Goal: Information Seeking & Learning: Learn about a topic

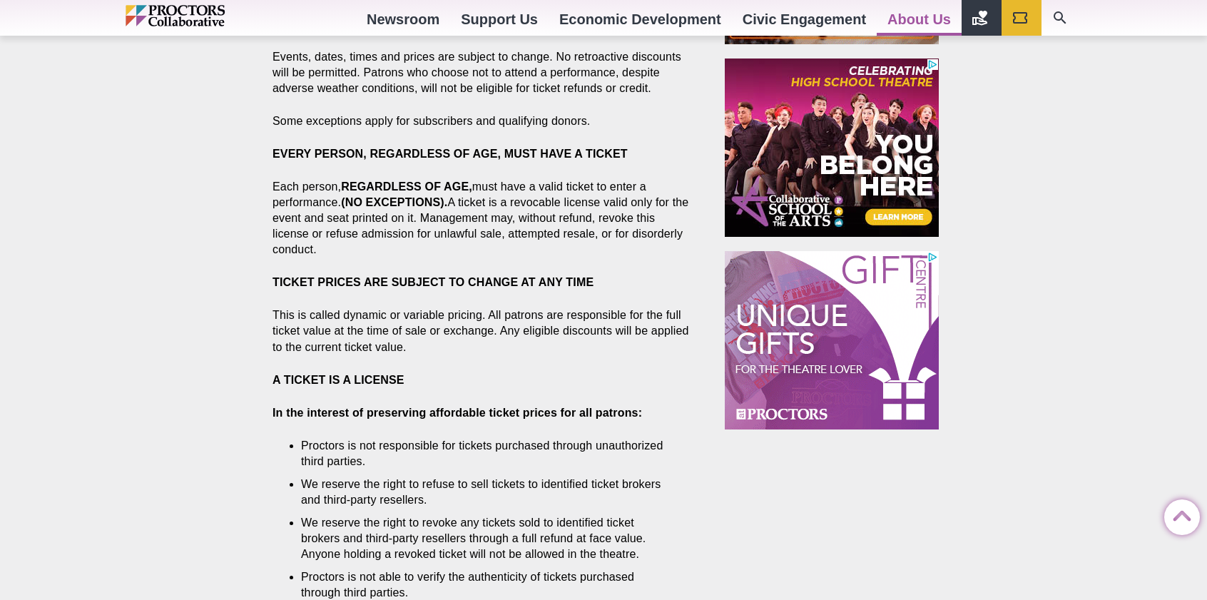
scroll to position [1141, 0]
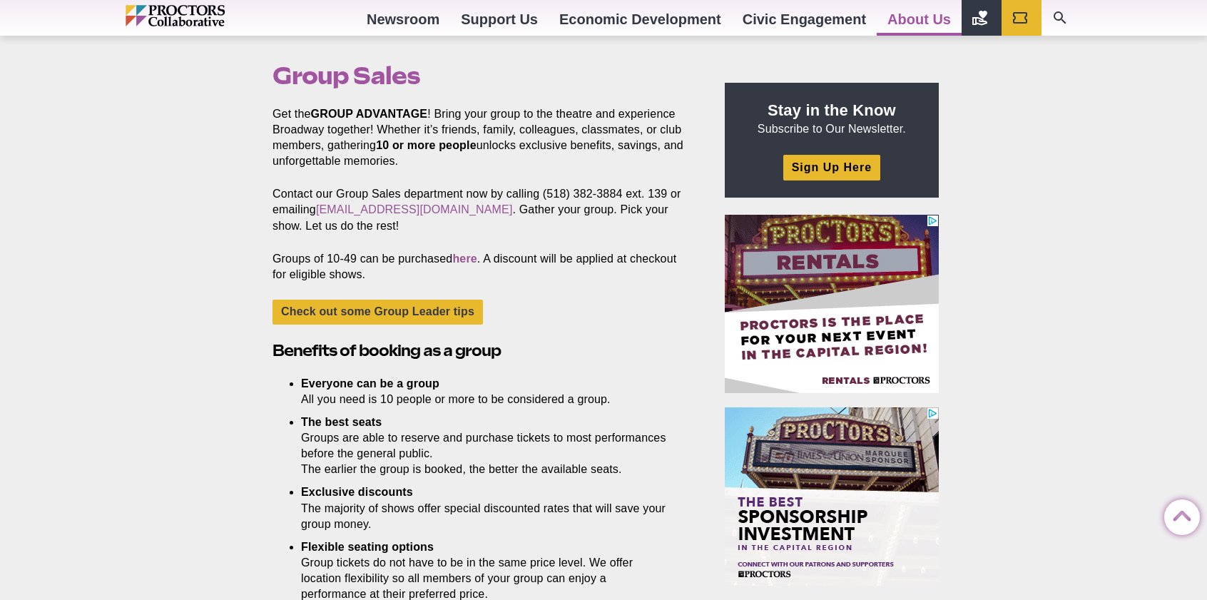
scroll to position [357, 0]
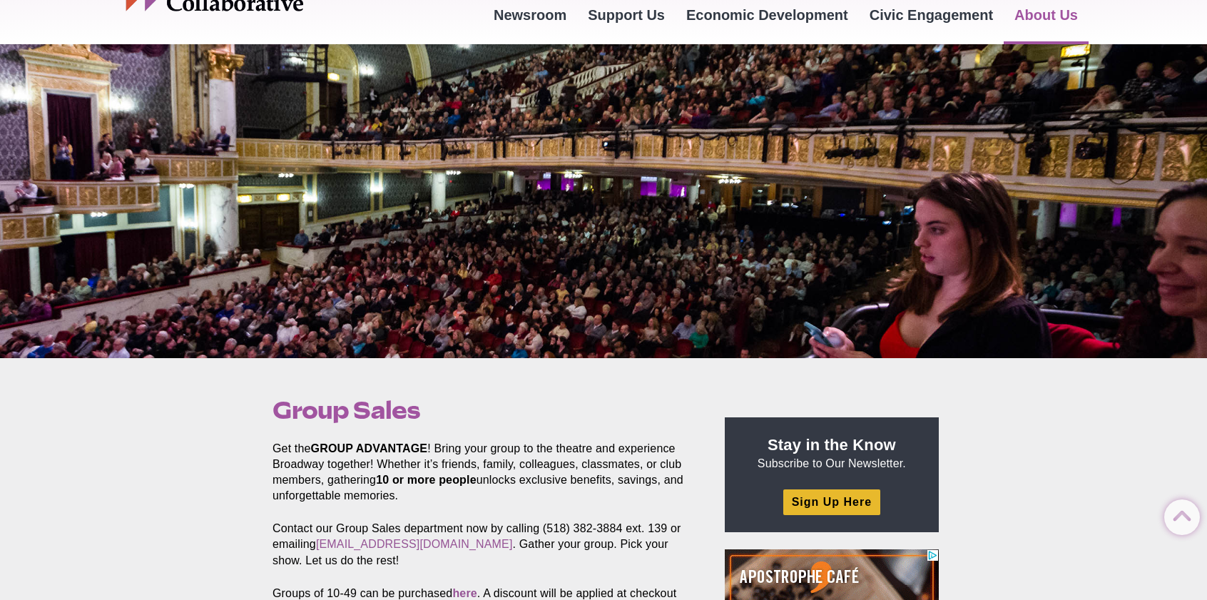
scroll to position [68, 0]
